Goal: Task Accomplishment & Management: Complete application form

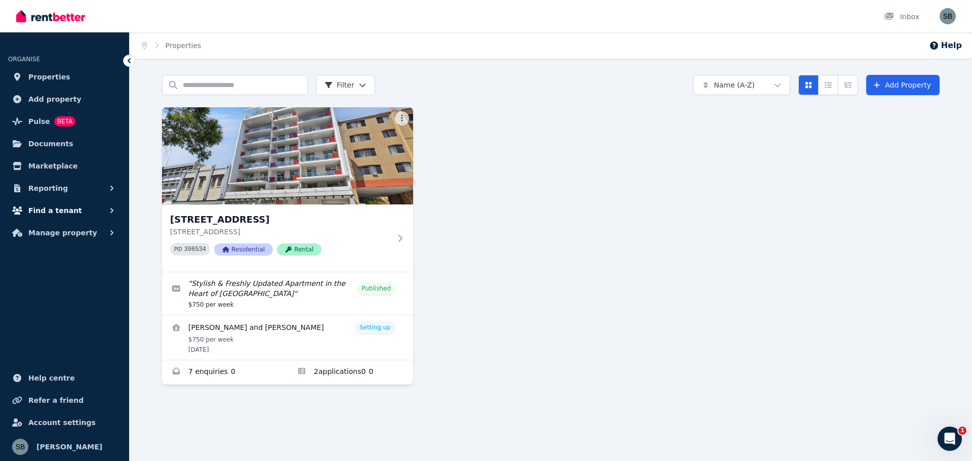
click at [109, 209] on icon "button" at bounding box center [112, 210] width 10 height 10
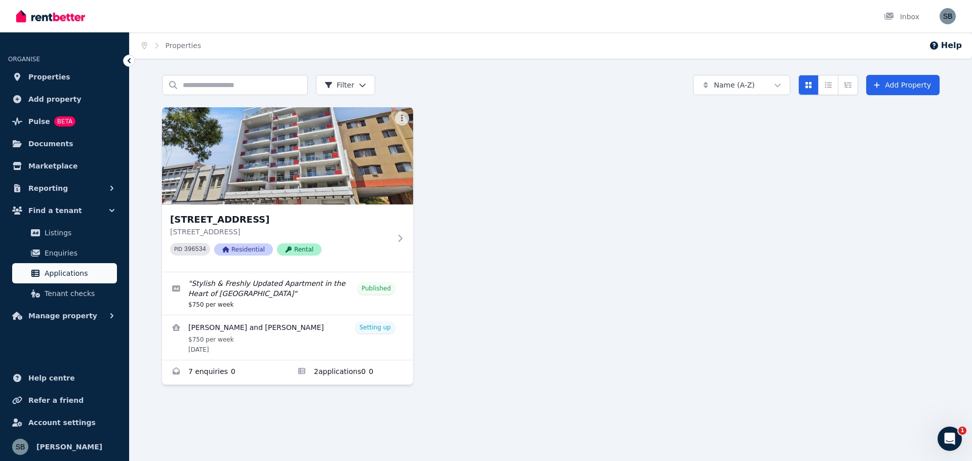
click at [71, 270] on span "Applications" at bounding box center [79, 273] width 68 height 12
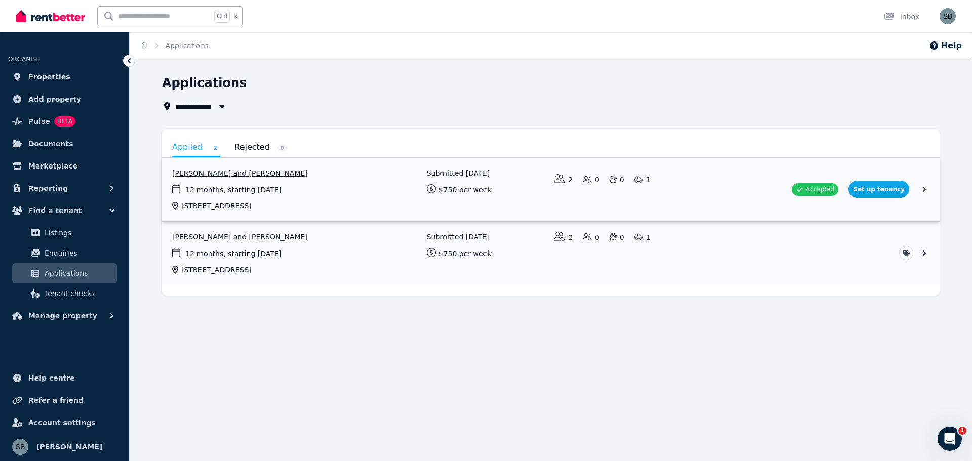
click at [885, 190] on link "View application: Hoi Ying Chan and Sifan Cai" at bounding box center [550, 189] width 777 height 63
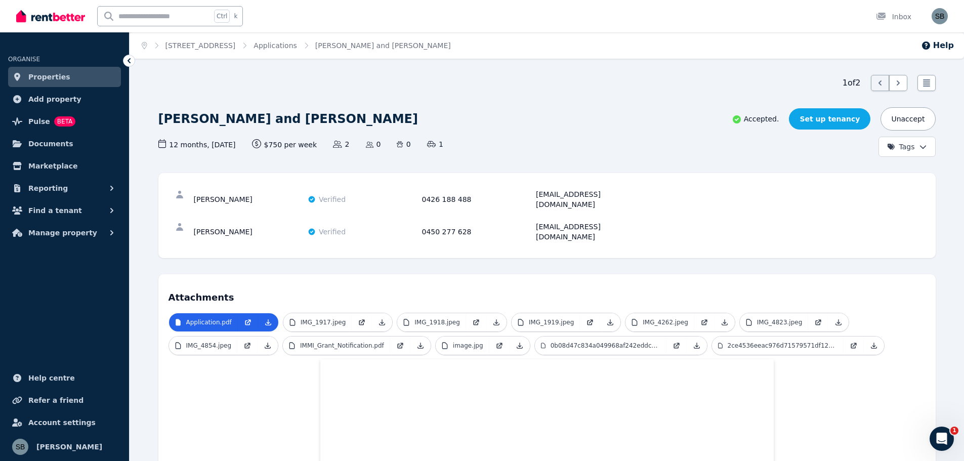
click at [840, 119] on link "Set up tenancy" at bounding box center [829, 118] width 81 height 21
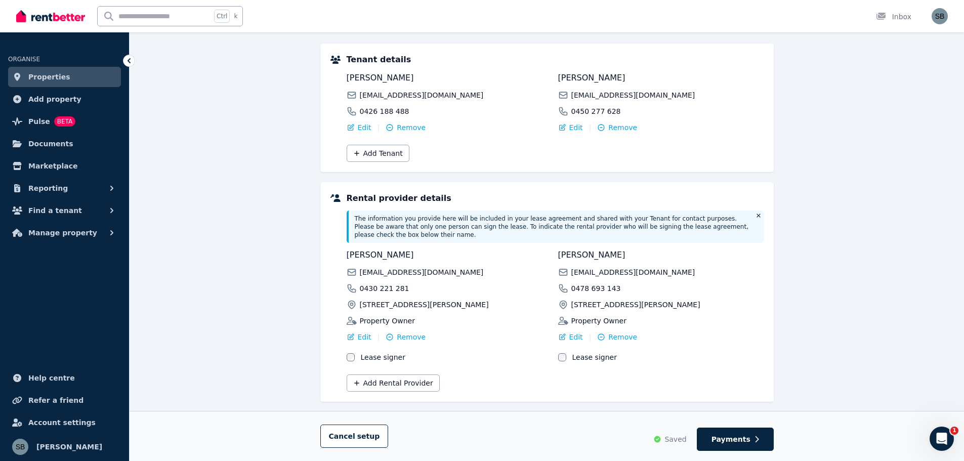
scroll to position [126, 0]
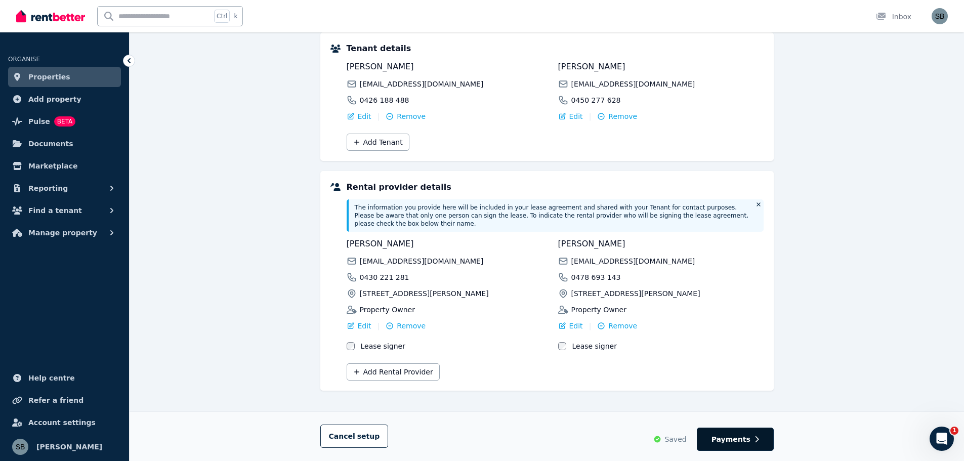
click at [732, 440] on span "Payments" at bounding box center [731, 439] width 39 height 10
select select "**********"
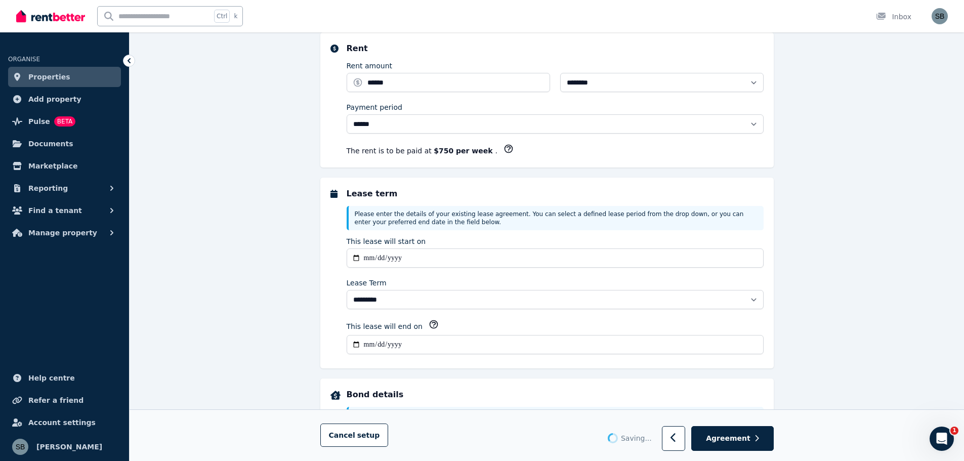
scroll to position [0, 0]
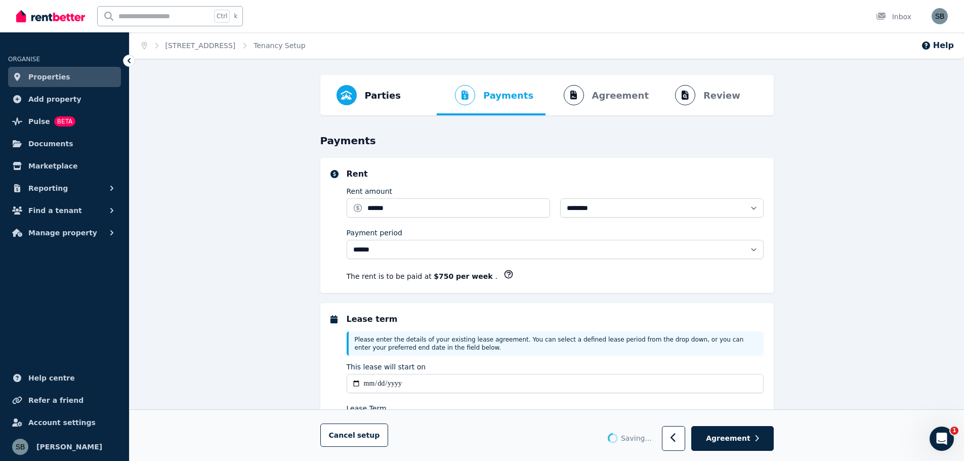
select select "**********"
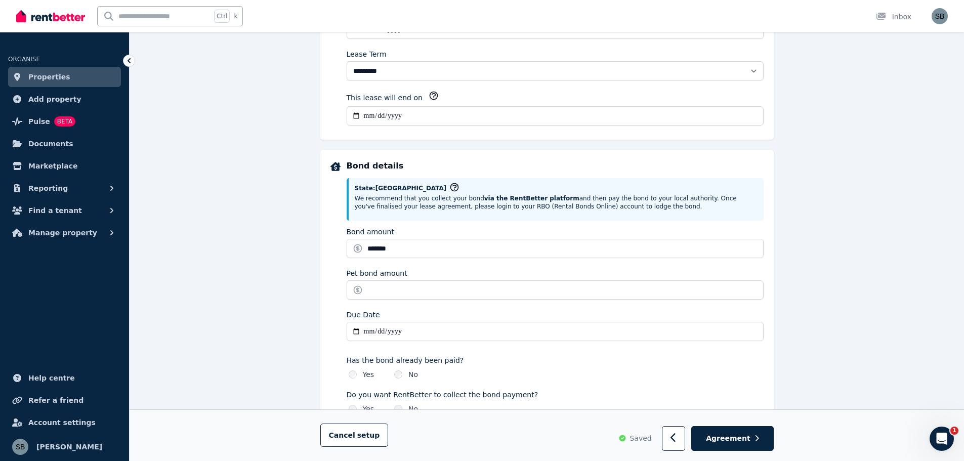
scroll to position [405, 0]
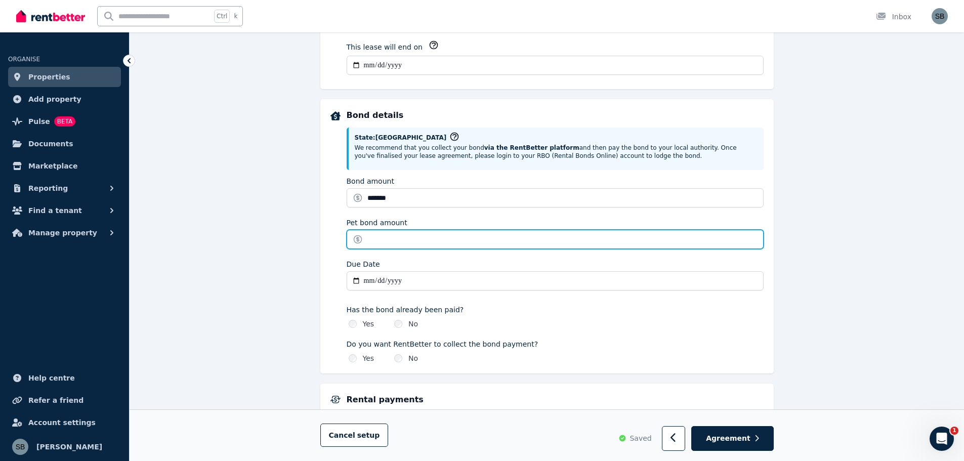
drag, startPoint x: 381, startPoint y: 243, endPoint x: 387, endPoint y: 244, distance: 5.6
click at [382, 243] on input "Pet bond amount" at bounding box center [555, 239] width 417 height 19
type input "*"
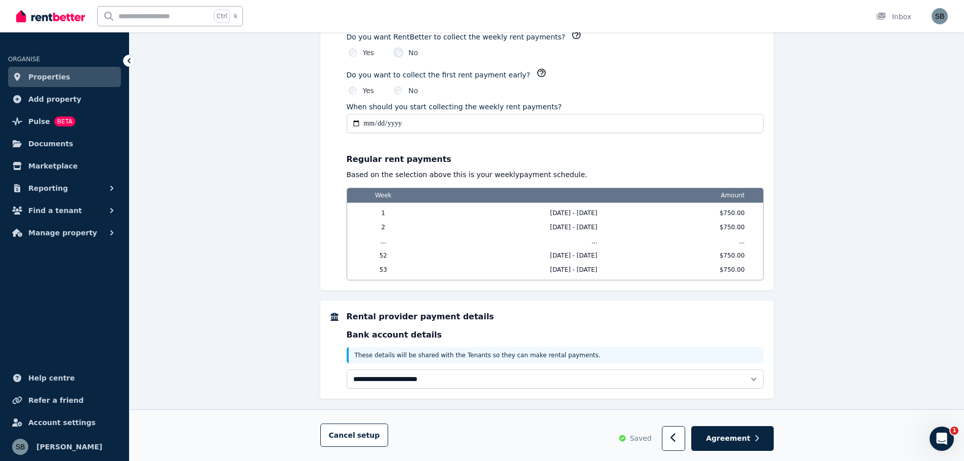
scroll to position [806, 0]
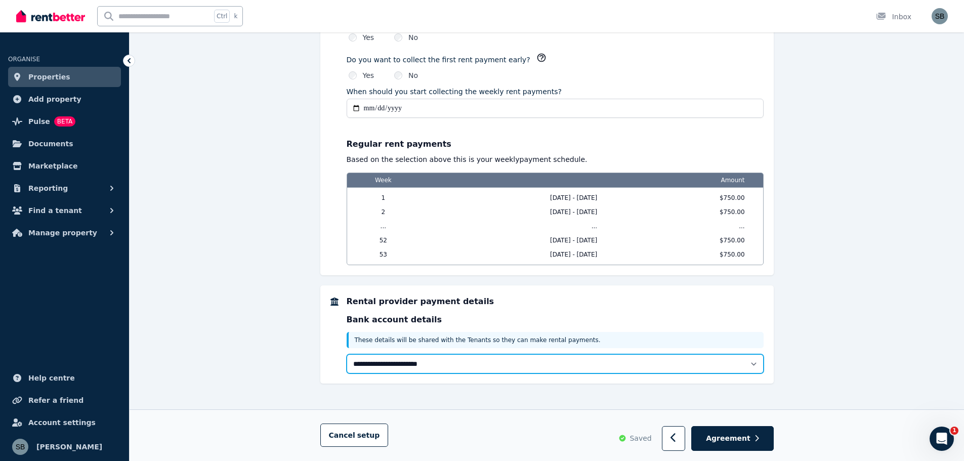
click at [754, 361] on select "**********" at bounding box center [555, 363] width 417 height 19
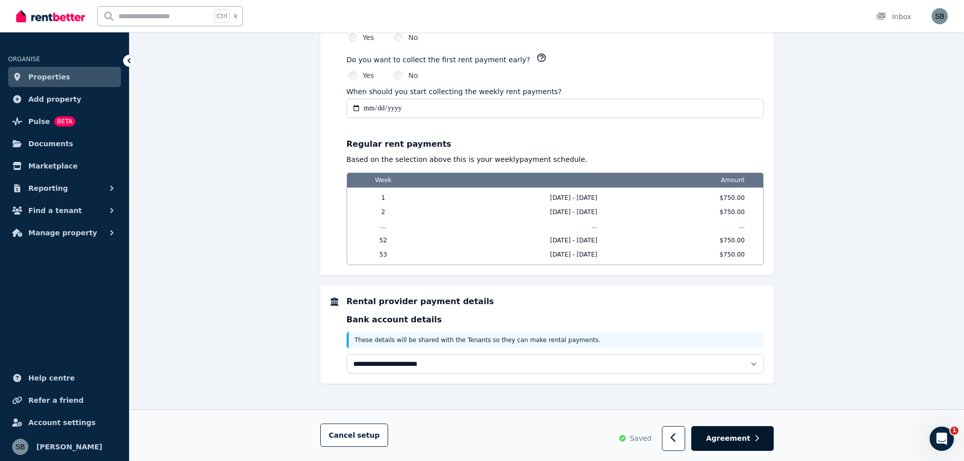
click at [731, 439] on span "Agreement" at bounding box center [728, 439] width 45 height 10
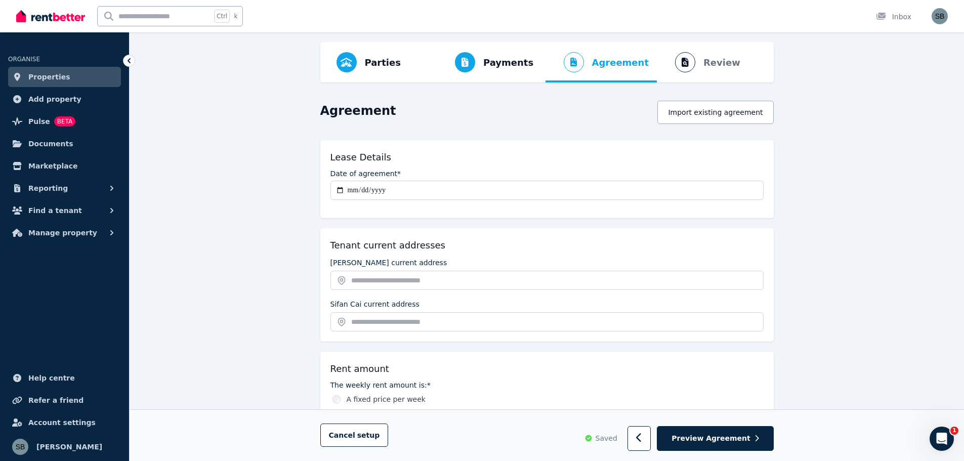
scroll to position [51, 0]
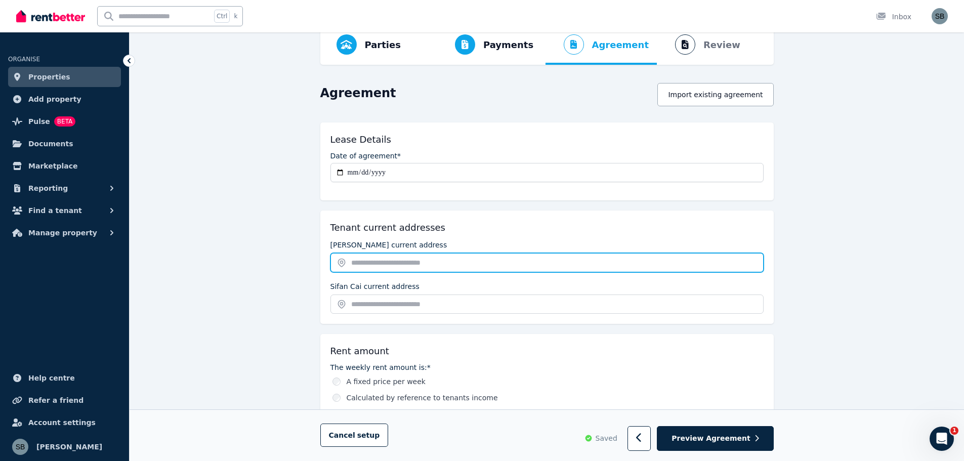
click at [369, 260] on input "text" at bounding box center [546, 262] width 433 height 19
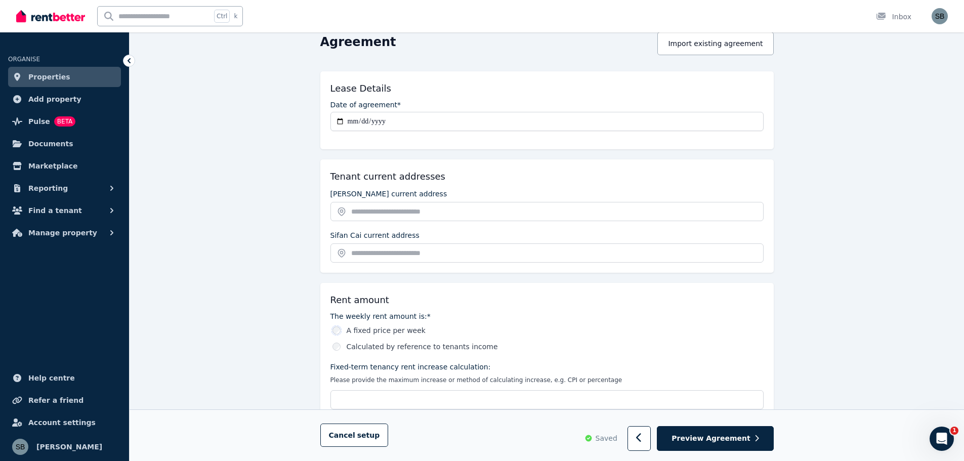
scroll to position [101, 0]
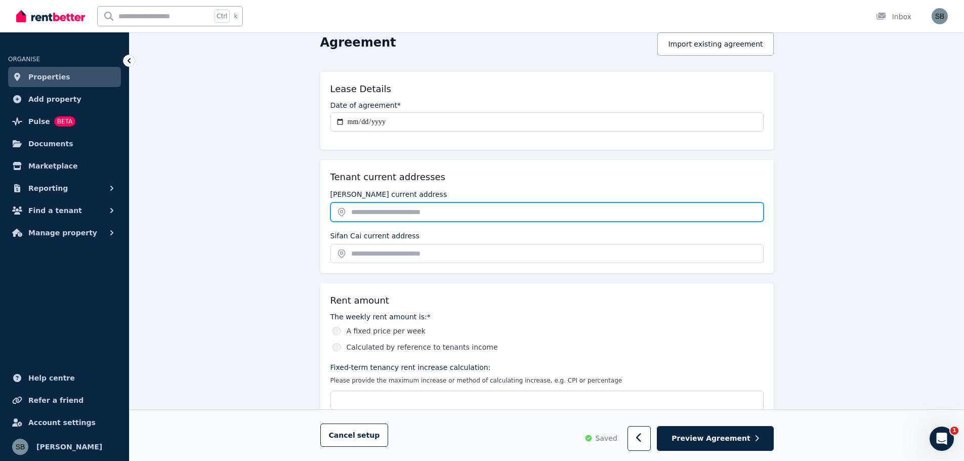
click at [352, 211] on input "text" at bounding box center [546, 211] width 433 height 19
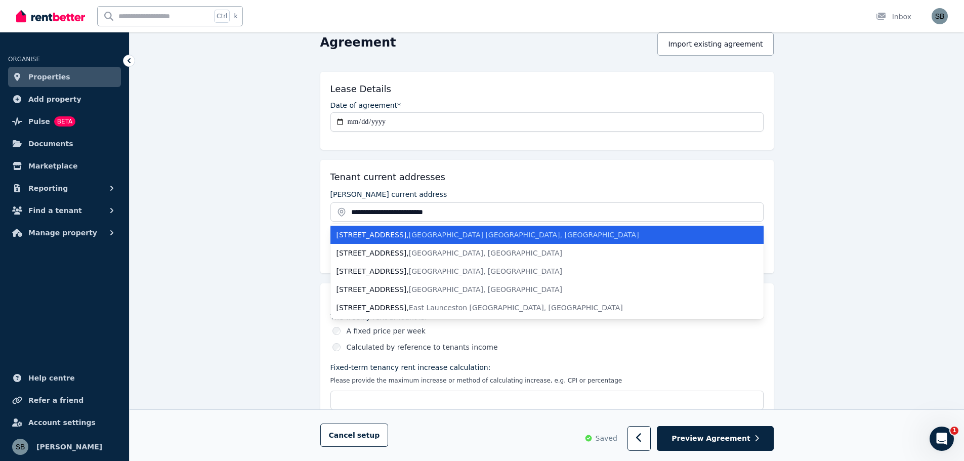
click at [390, 237] on div "403/8 Adelaide Terrace , East Perth WA, Australia" at bounding box center [541, 235] width 409 height 10
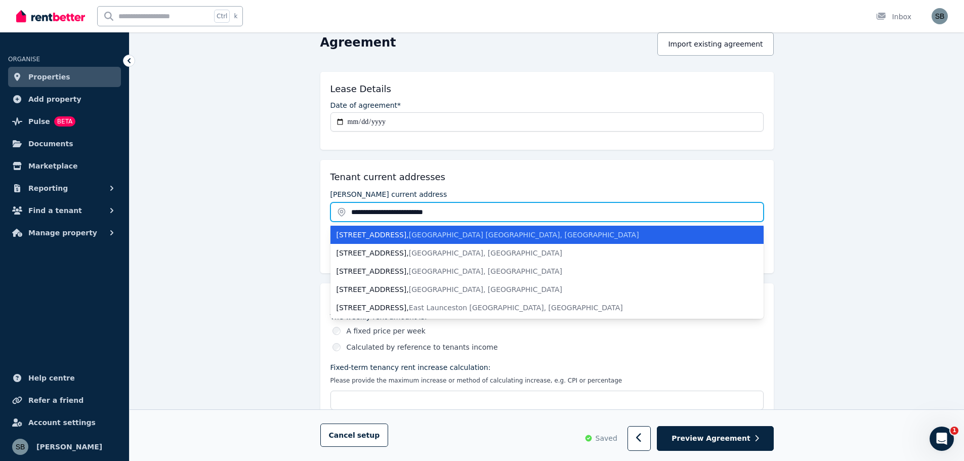
type input "**********"
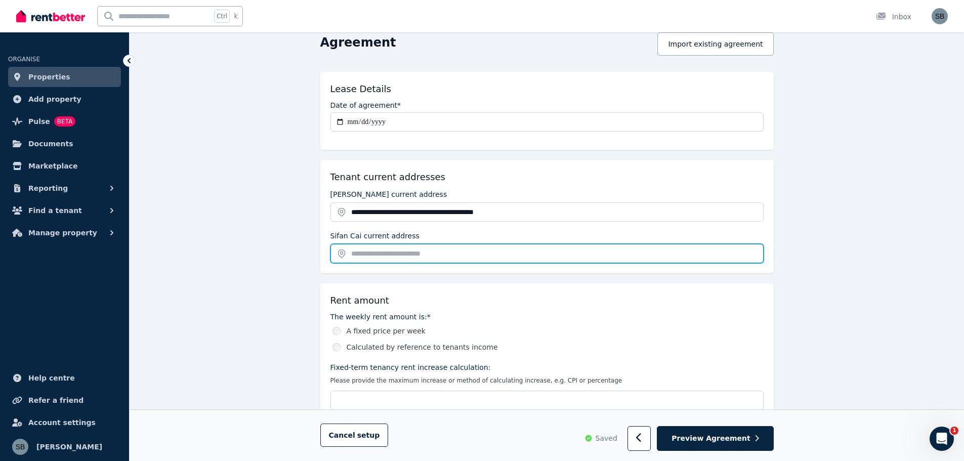
click at [375, 253] on input "text" at bounding box center [546, 253] width 433 height 19
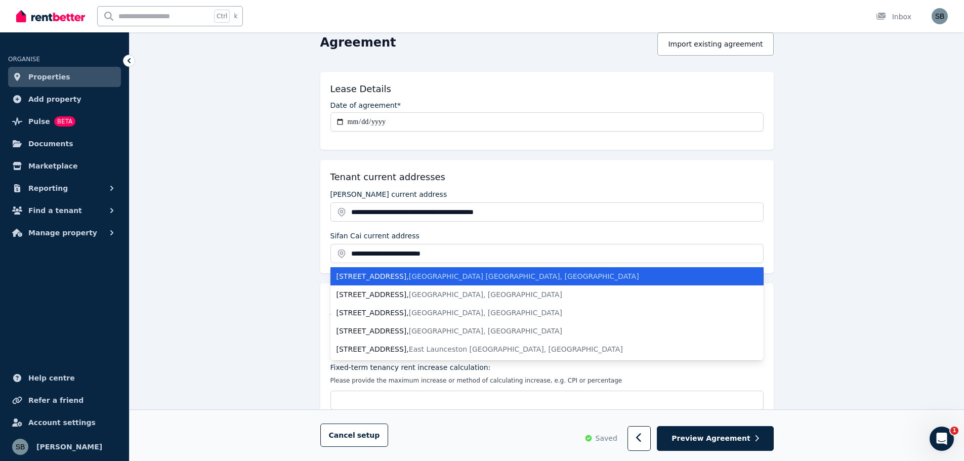
click at [391, 274] on div "403/8 Adelaide Terrace , East Perth WA, Australia" at bounding box center [541, 276] width 409 height 10
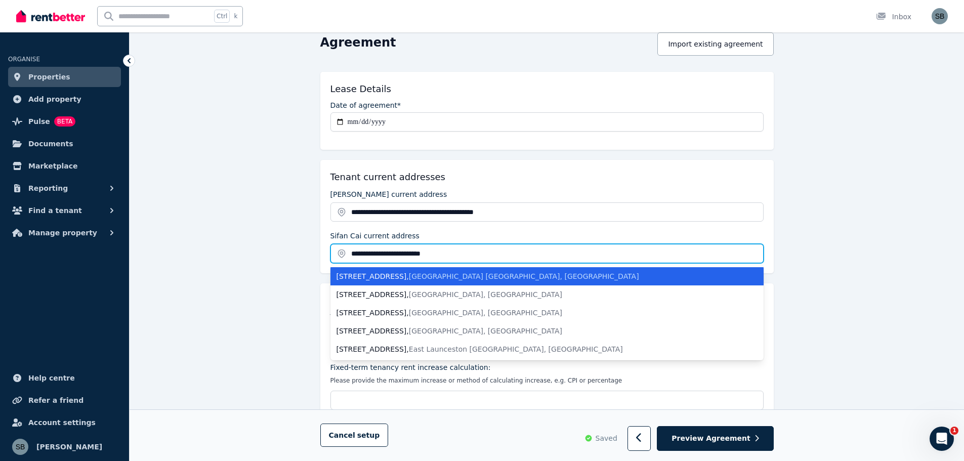
type input "**********"
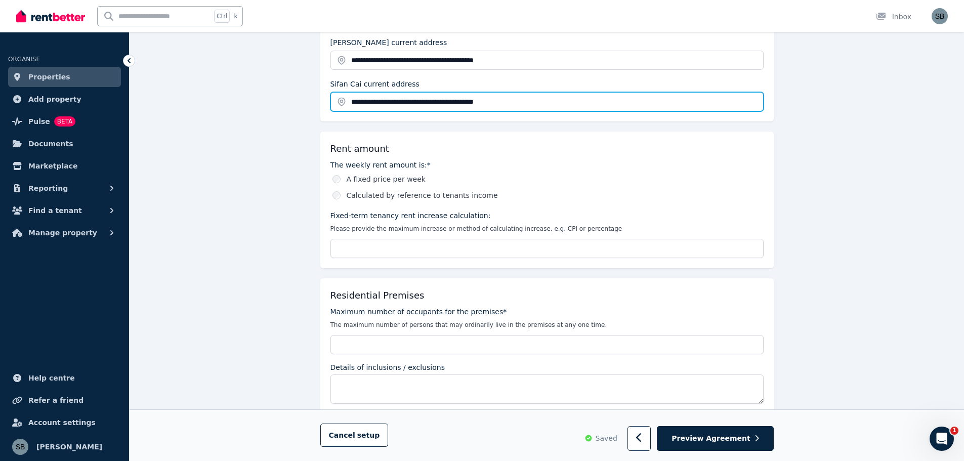
scroll to position [304, 0]
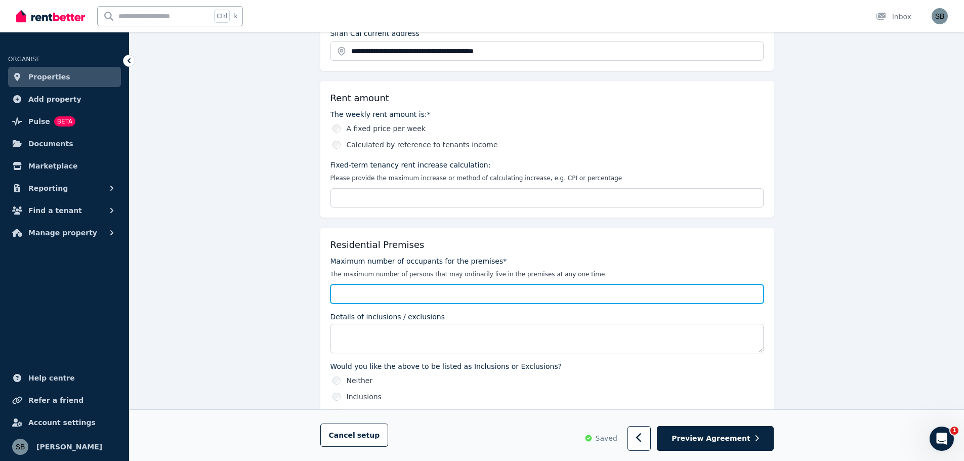
click at [383, 298] on input "Maximum number of occupants for the premises*" at bounding box center [546, 293] width 433 height 19
type input "*"
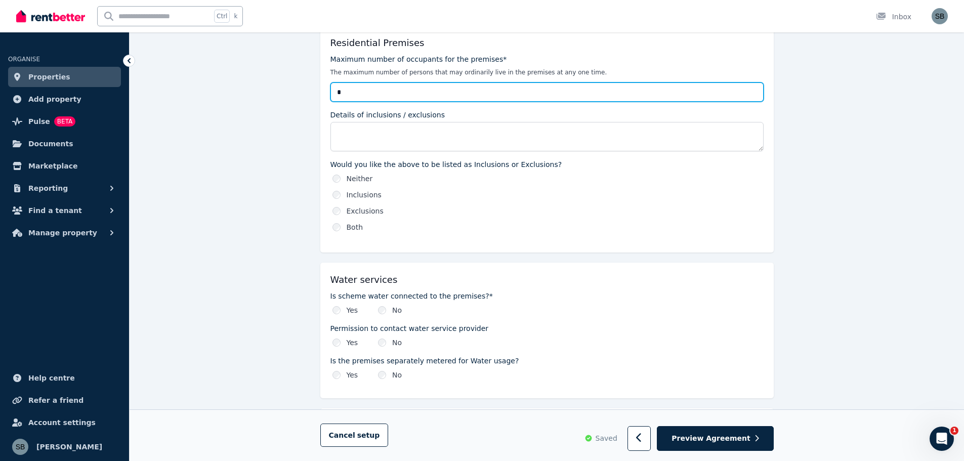
scroll to position [506, 0]
type input "*"
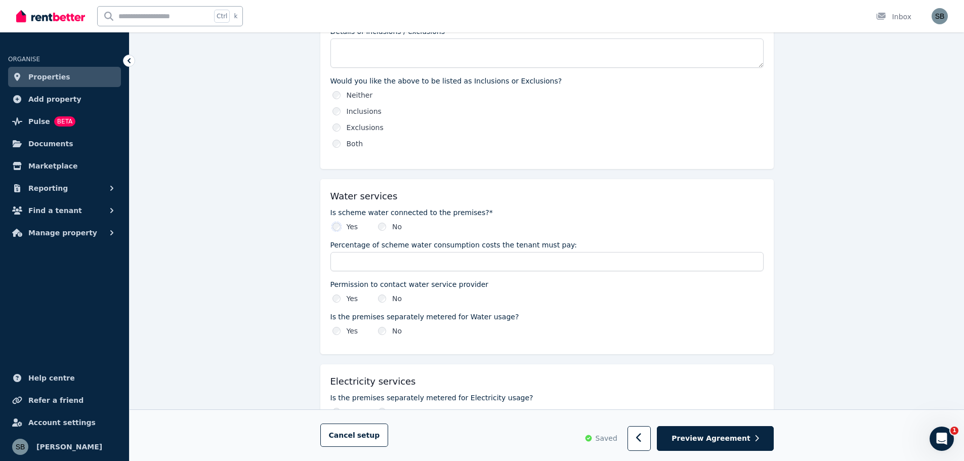
scroll to position [607, 0]
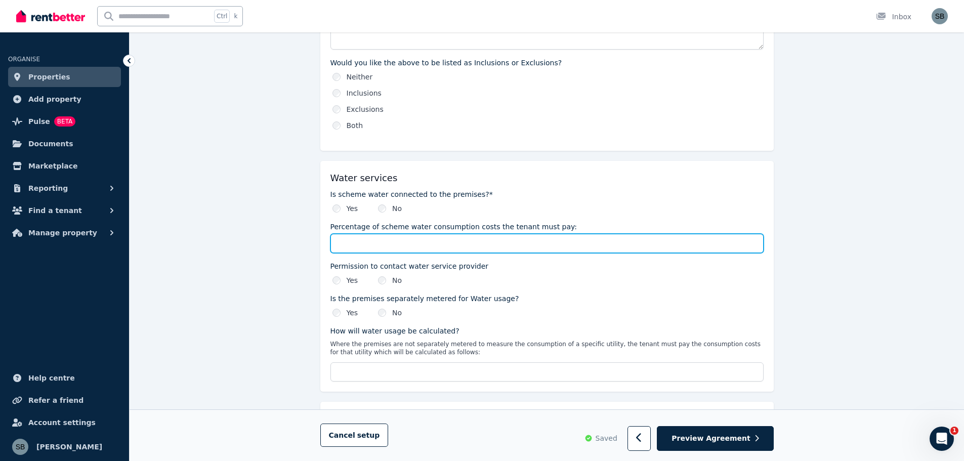
click at [360, 244] on input "Percentage of scheme water consumption costs the tenant must pay:" at bounding box center [546, 243] width 433 height 19
type input "****"
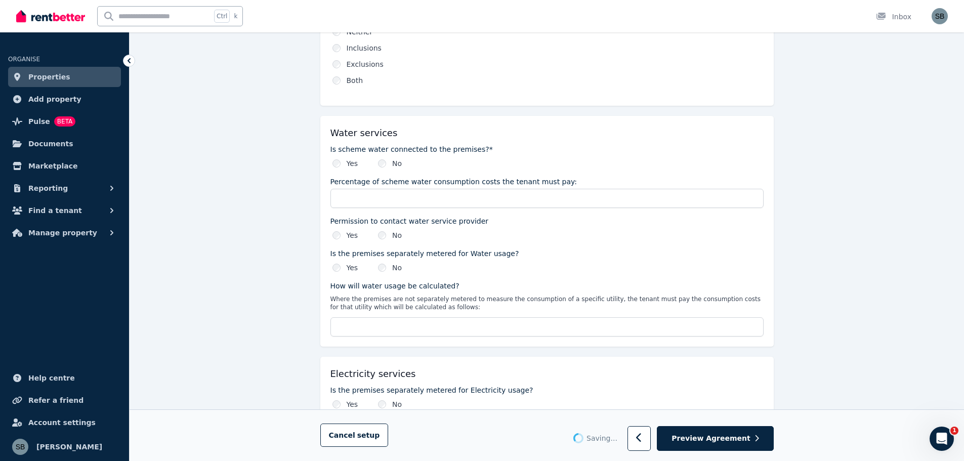
type input "****"
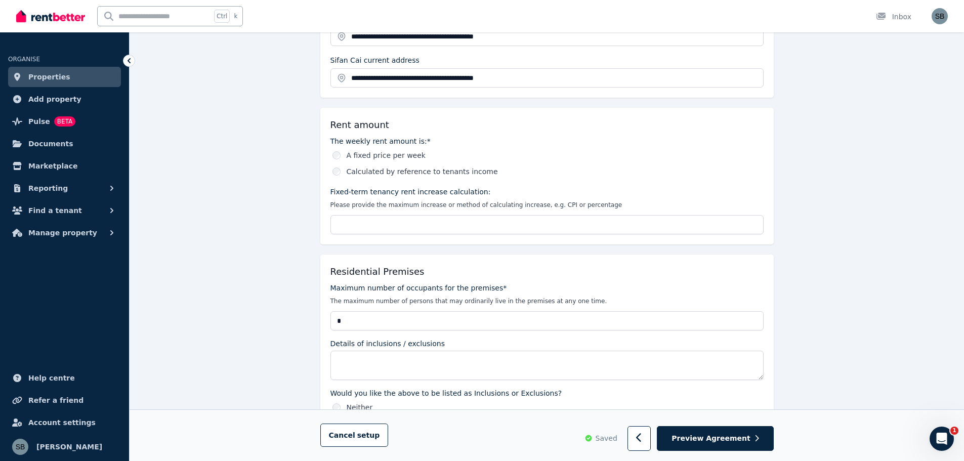
scroll to position [253, 0]
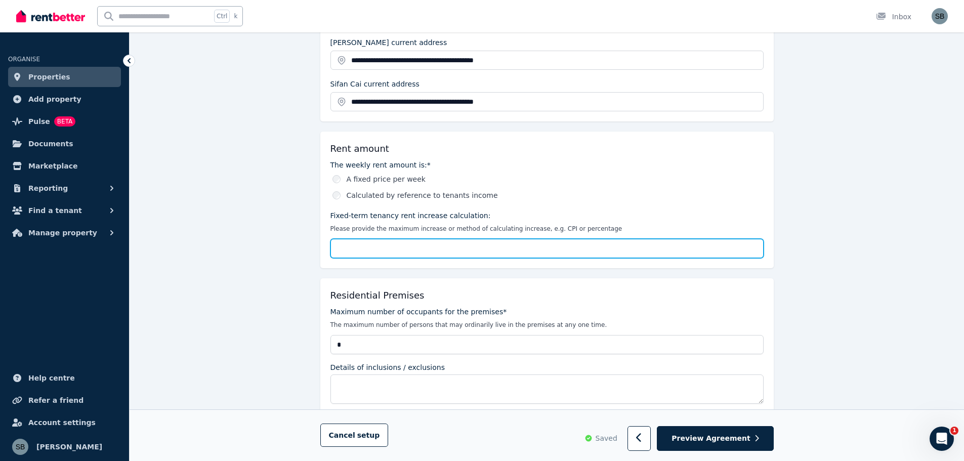
click at [342, 245] on input "Fixed-term tenancy rent increase calculation:" at bounding box center [546, 248] width 433 height 19
type input "*"
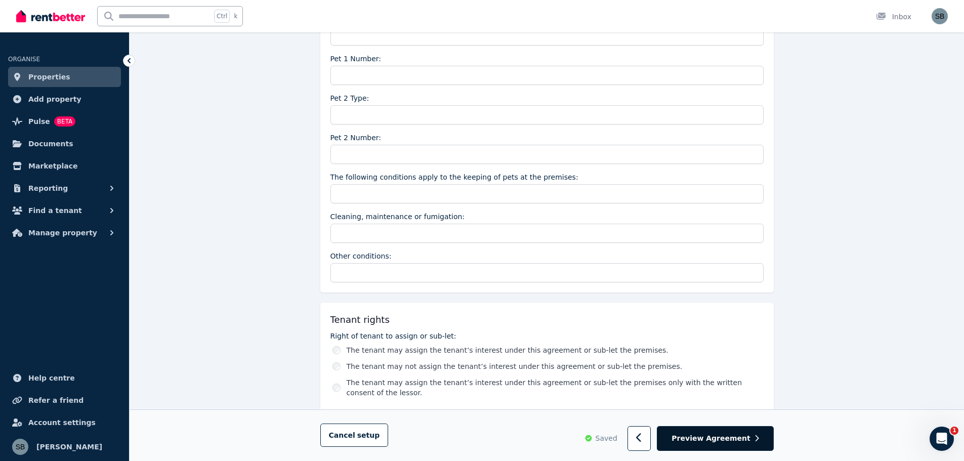
scroll to position [1413, 0]
click at [723, 439] on span "Preview Agreement" at bounding box center [711, 439] width 78 height 10
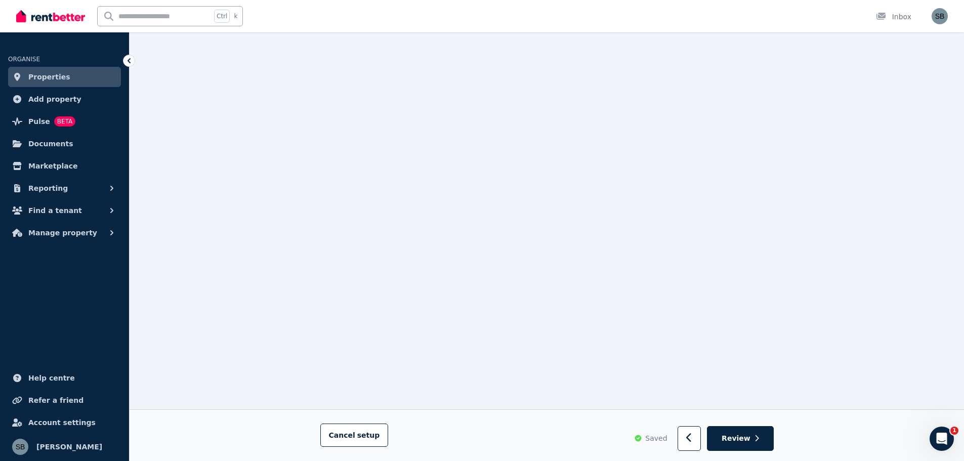
scroll to position [2130, 0]
click at [740, 439] on span "Review" at bounding box center [736, 439] width 29 height 10
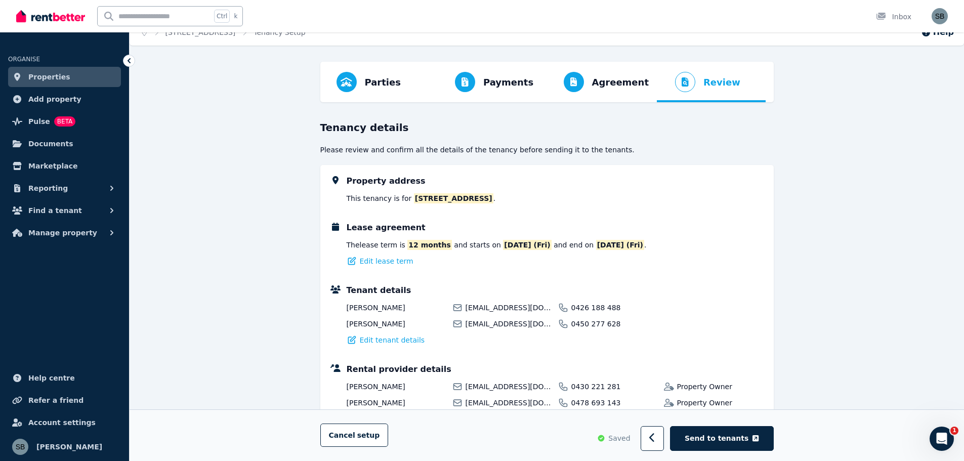
scroll to position [0, 0]
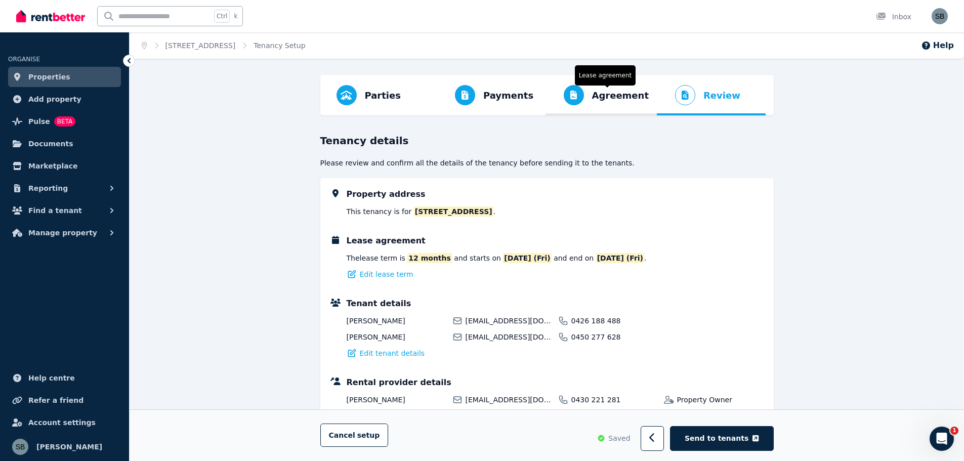
click at [613, 95] on span "Agreement" at bounding box center [620, 96] width 57 height 14
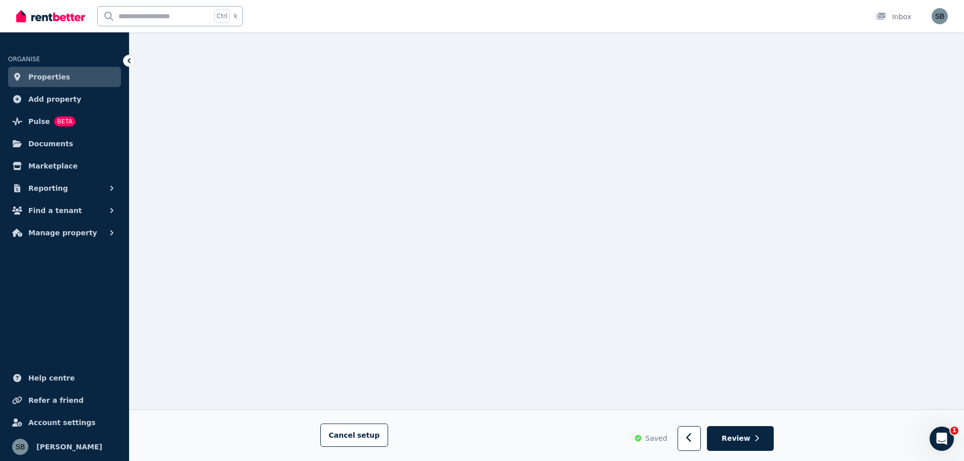
scroll to position [156, 0]
click at [691, 437] on icon "button" at bounding box center [688, 438] width 5 height 9
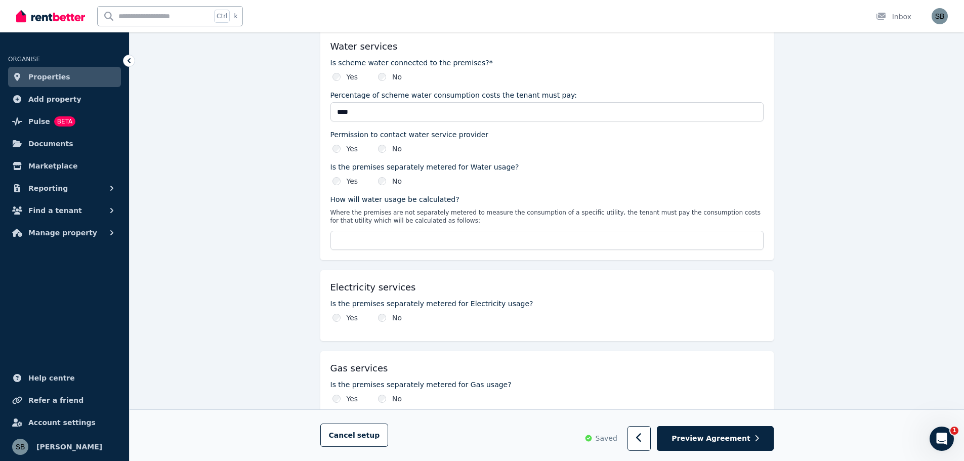
scroll to position [759, 0]
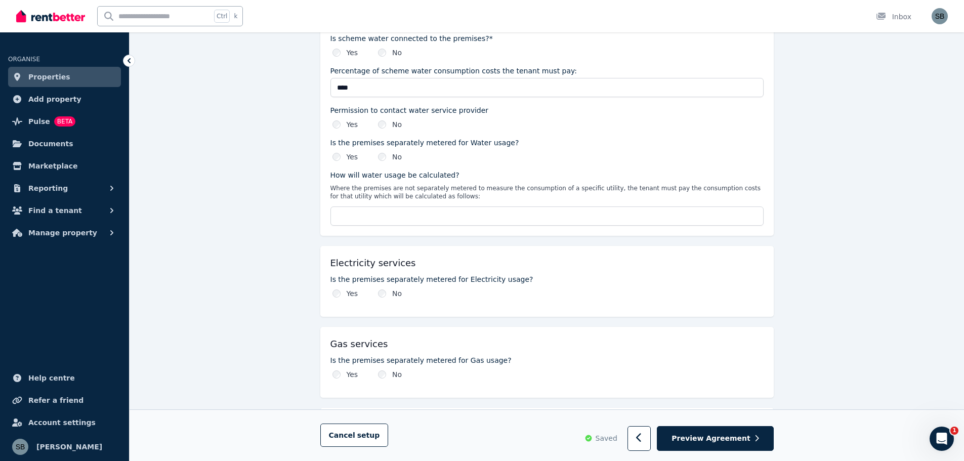
click at [868, 184] on div "**********" at bounding box center [547, 350] width 835 height 2068
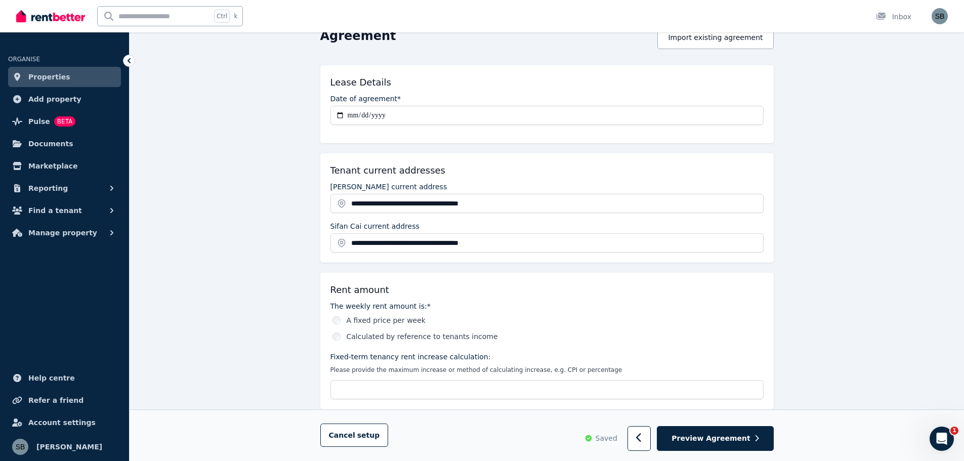
scroll to position [0, 0]
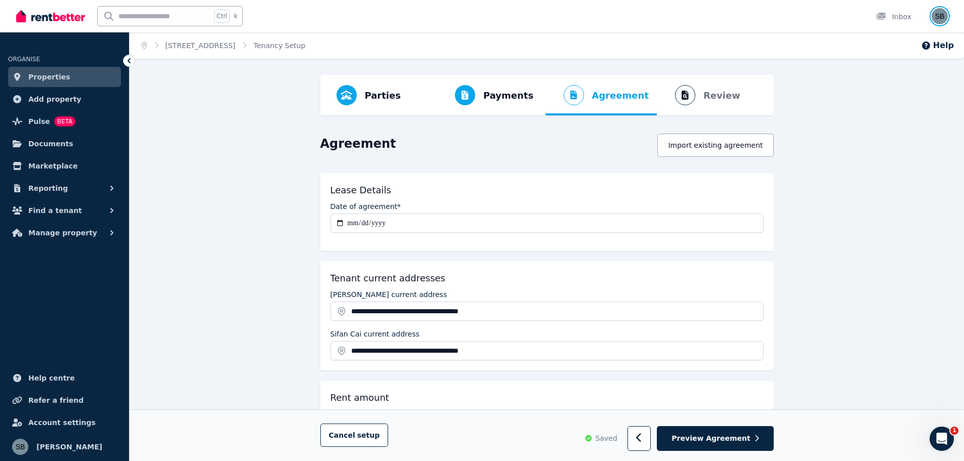
click at [940, 15] on img "button" at bounding box center [940, 16] width 16 height 16
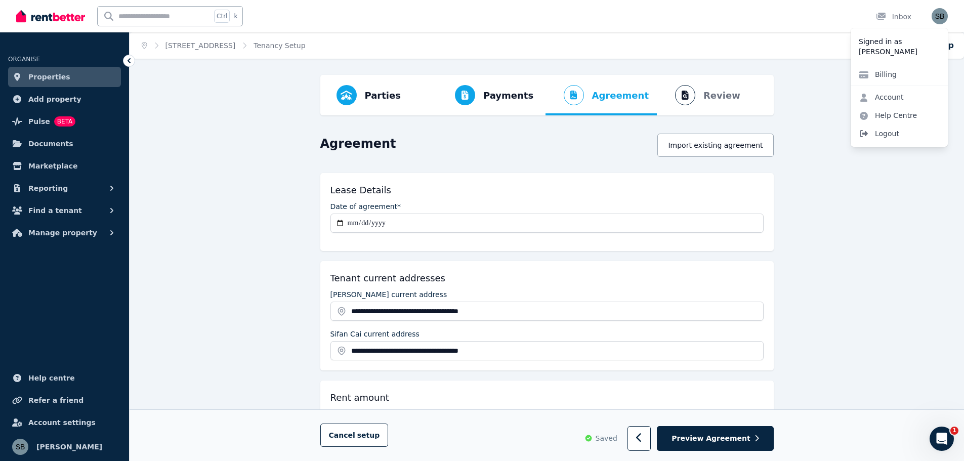
click at [887, 133] on span "Logout" at bounding box center [899, 134] width 97 height 18
